Goal: Book appointment/travel/reservation

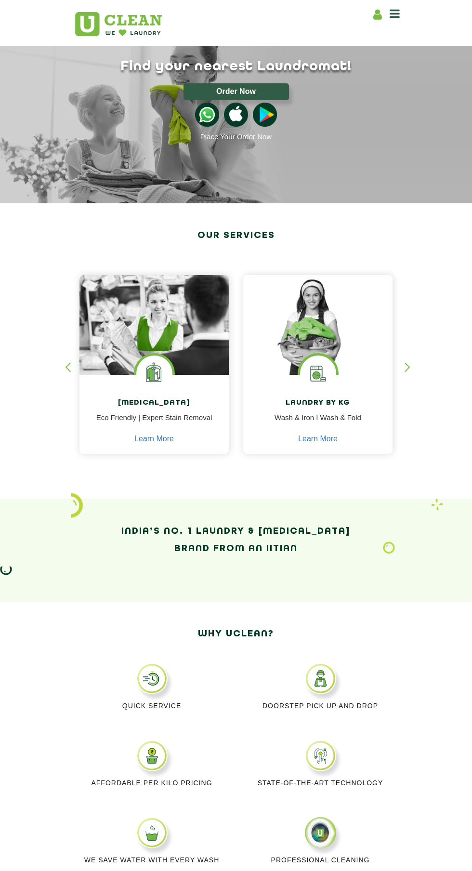
click at [395, 14] on icon at bounding box center [395, 14] width 10 height 12
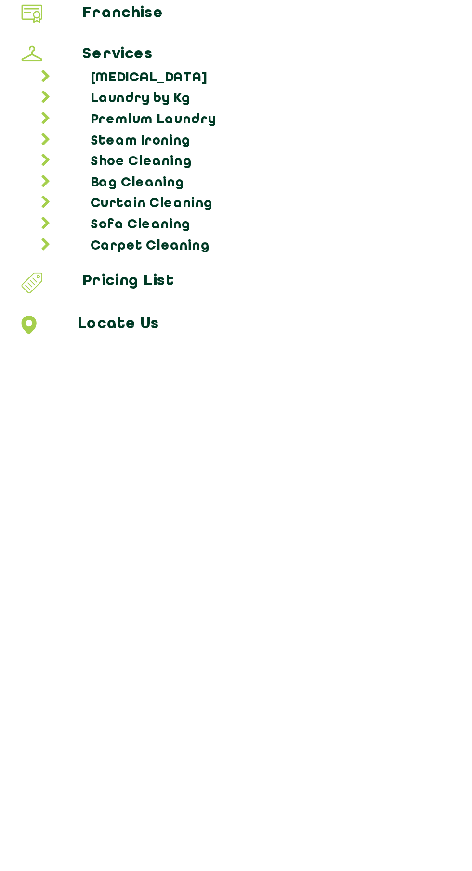
click at [85, 146] on link "Shoe Cleaning" at bounding box center [241, 151] width 456 height 10
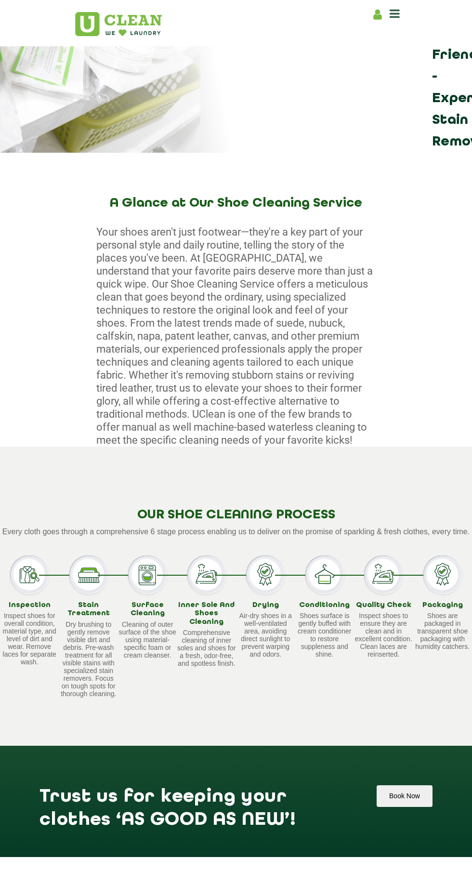
scroll to position [122, 0]
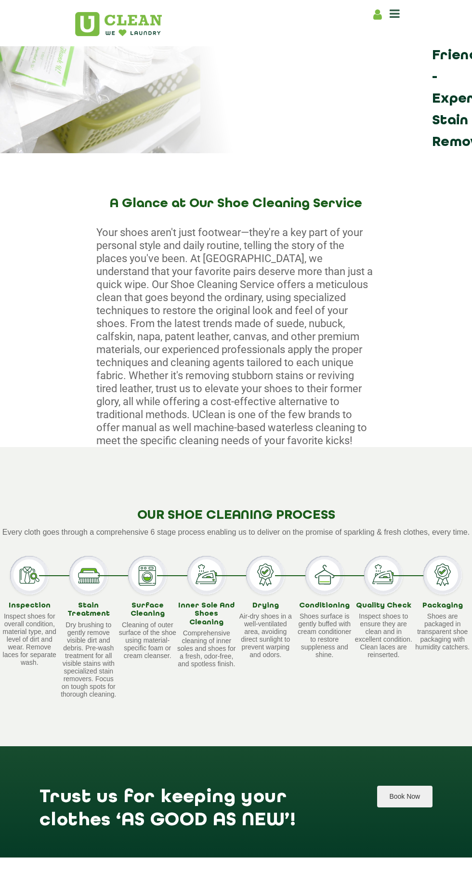
click at [414, 786] on button "Book Now" at bounding box center [404, 797] width 55 height 22
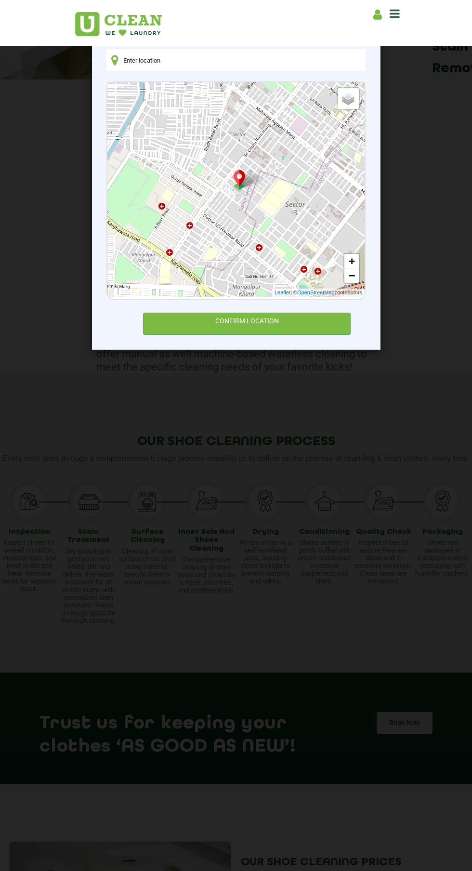
click at [249, 318] on div "CONFIRM LOCATION" at bounding box center [247, 324] width 208 height 22
click at [236, 59] on input "text" at bounding box center [235, 60] width 259 height 22
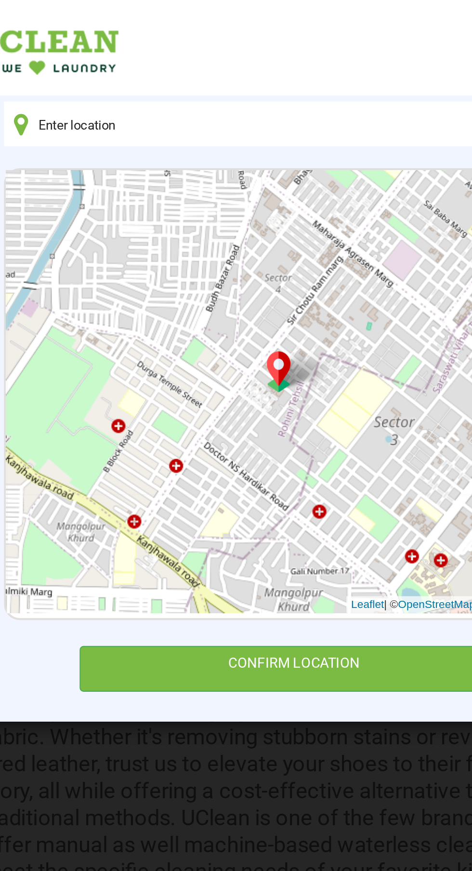
scroll to position [140, 0]
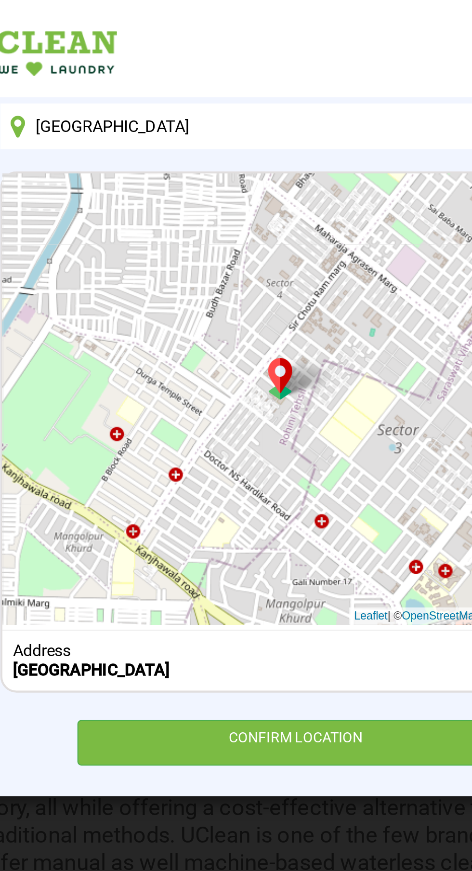
type input "[GEOGRAPHIC_DATA]"
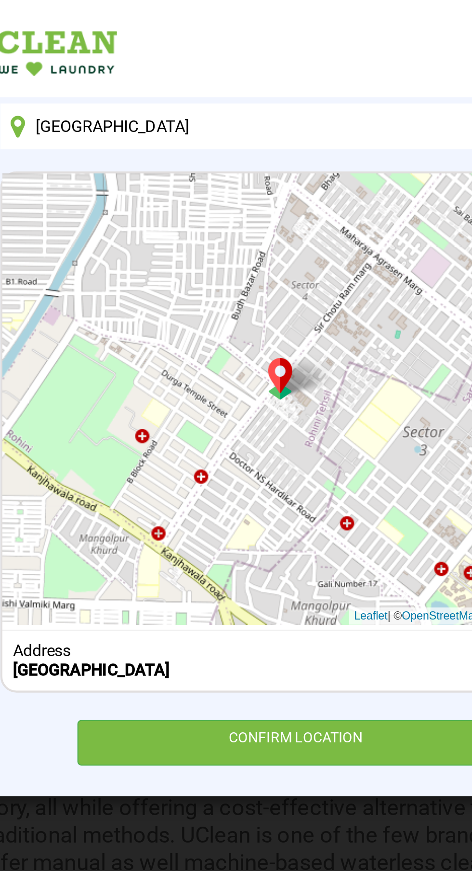
click at [263, 352] on div "CONFIRM LOCATION" at bounding box center [247, 353] width 208 height 22
click at [240, 314] on div "[GEOGRAPHIC_DATA]" at bounding box center [236, 318] width 247 height 9
click at [267, 353] on div "CONFIRM LOCATION" at bounding box center [247, 353] width 208 height 22
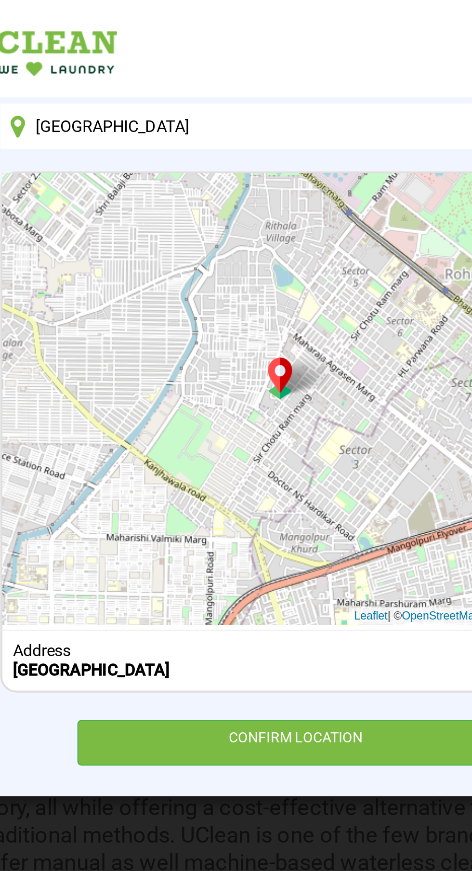
click at [218, 56] on input "[GEOGRAPHIC_DATA]" at bounding box center [235, 60] width 259 height 22
